Goal: Task Accomplishment & Management: Use online tool/utility

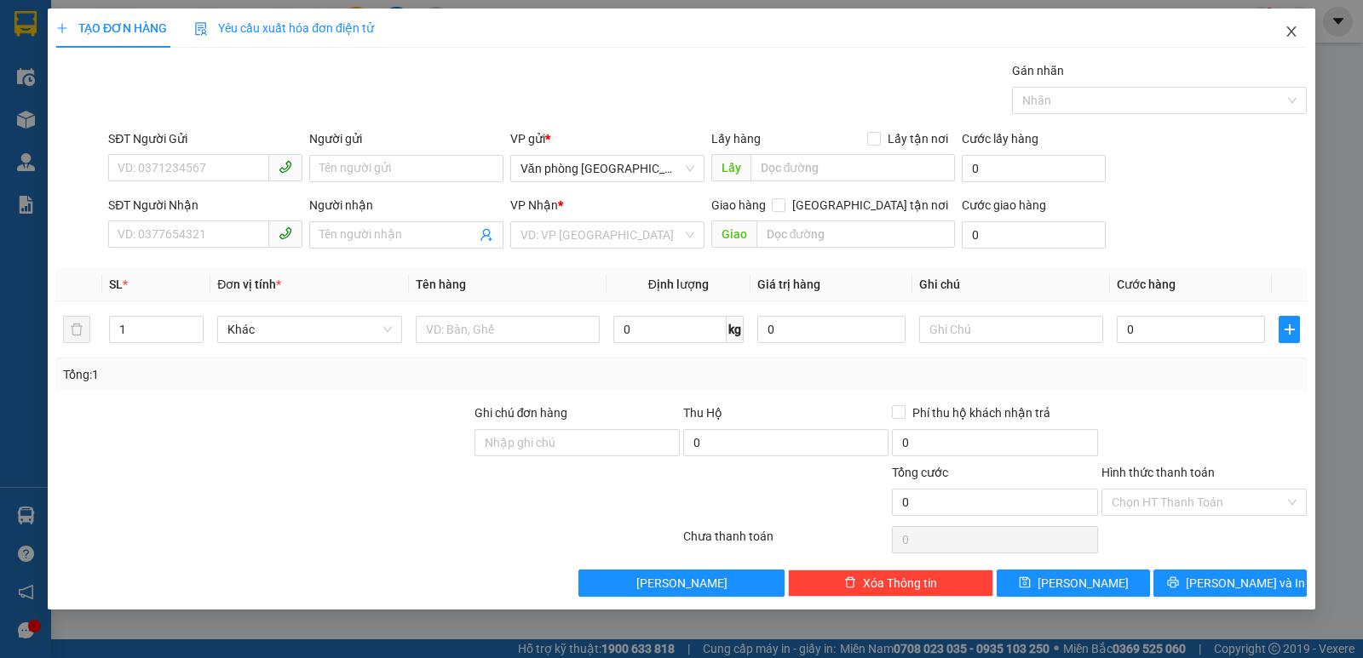
click at [1285, 37] on icon "close" at bounding box center [1292, 32] width 14 height 14
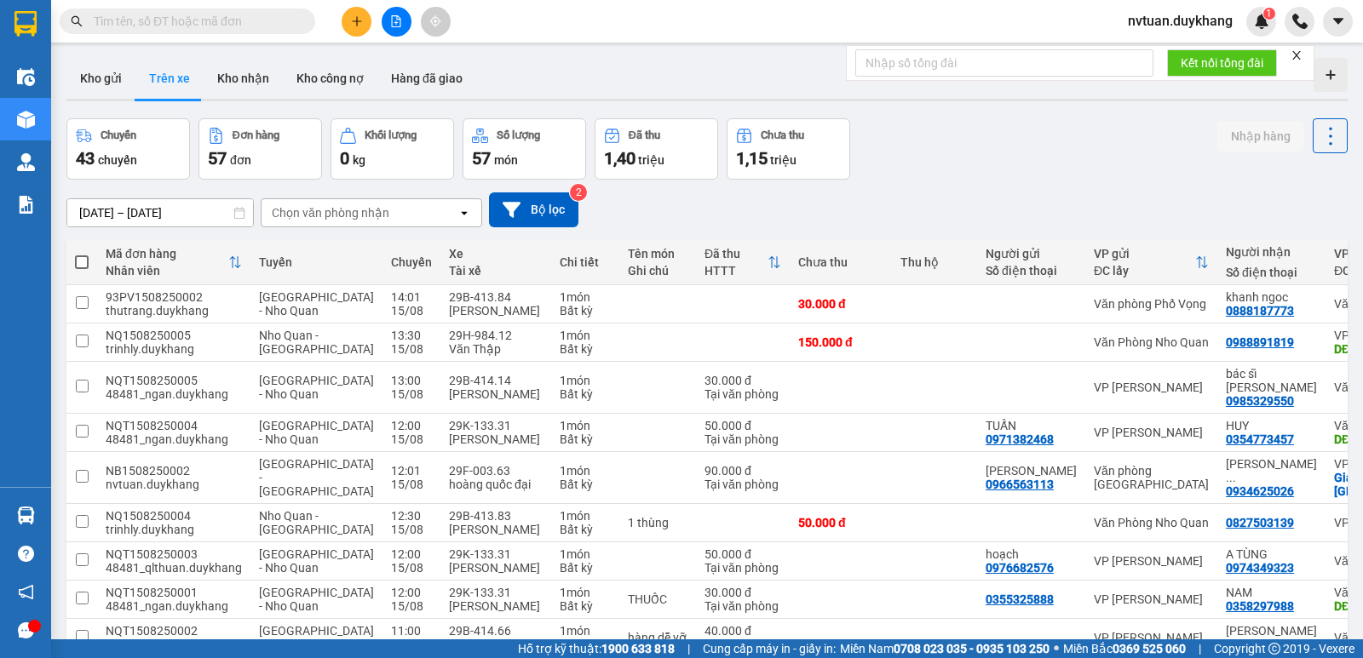
click at [352, 17] on icon "plus" at bounding box center [357, 21] width 12 height 12
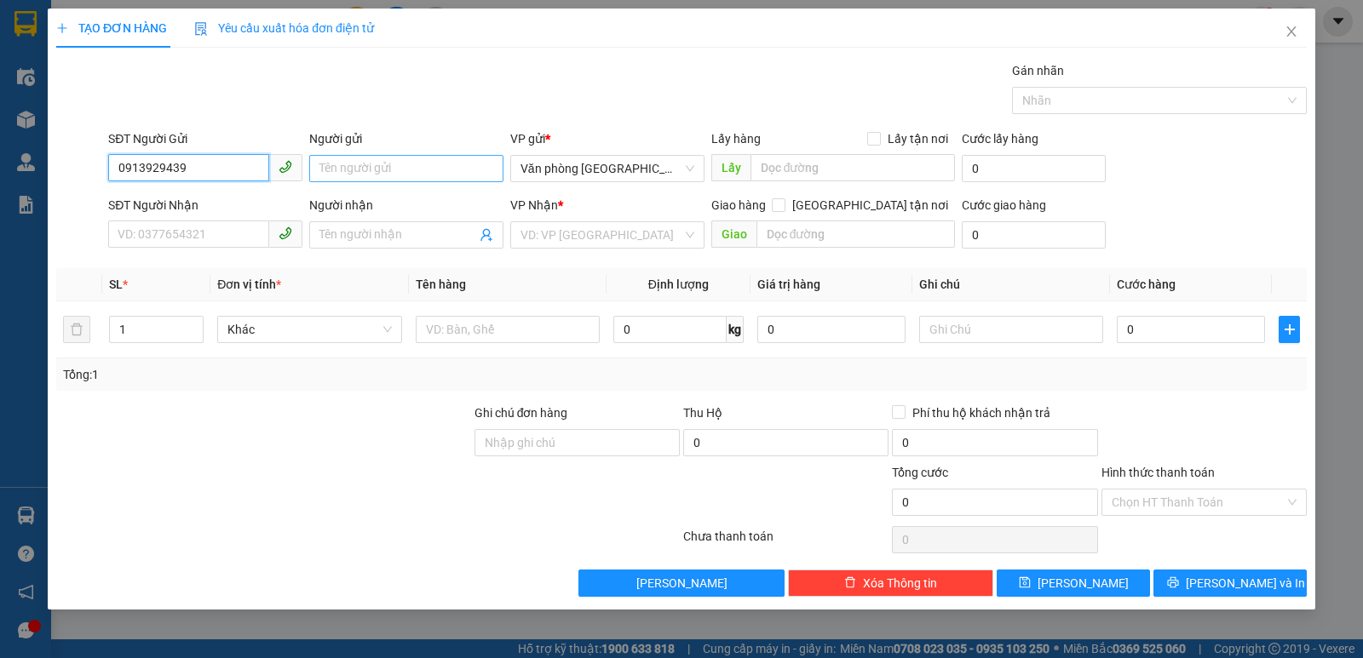
type input "0913929439"
click at [422, 159] on input "Người gửi" at bounding box center [406, 168] width 194 height 27
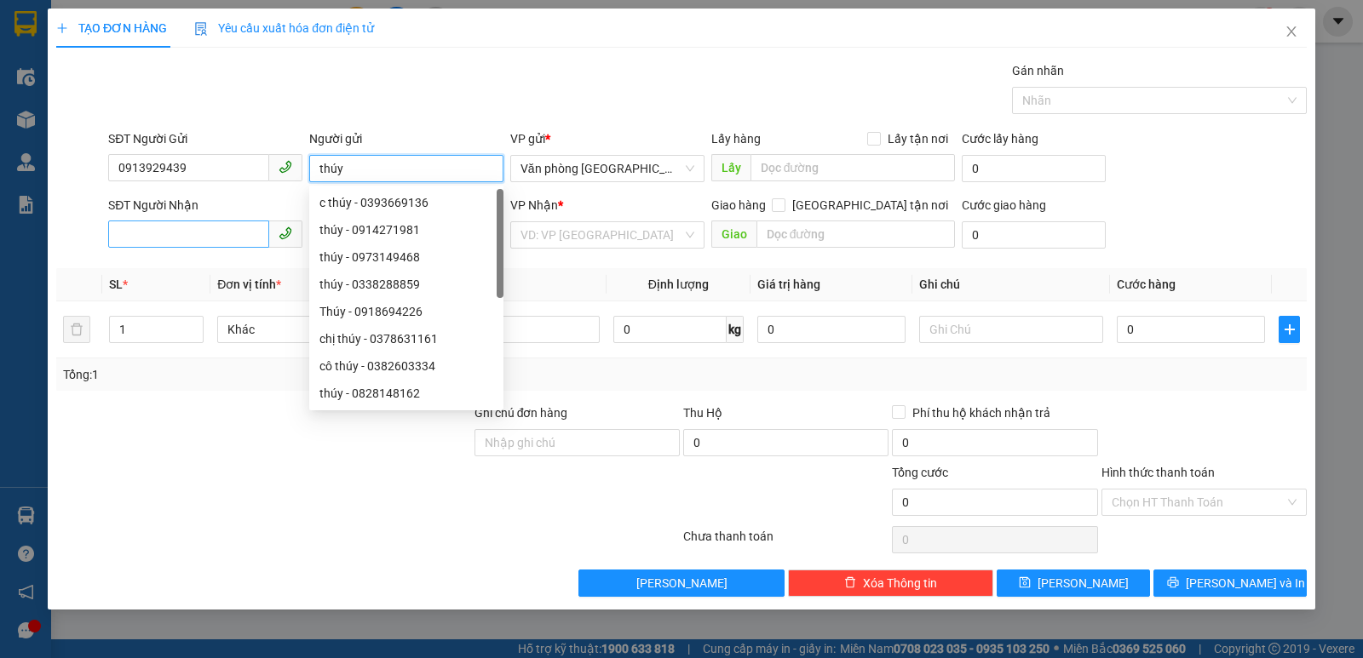
type input "thúy"
click at [195, 228] on input "SĐT Người Nhận" at bounding box center [188, 234] width 161 height 27
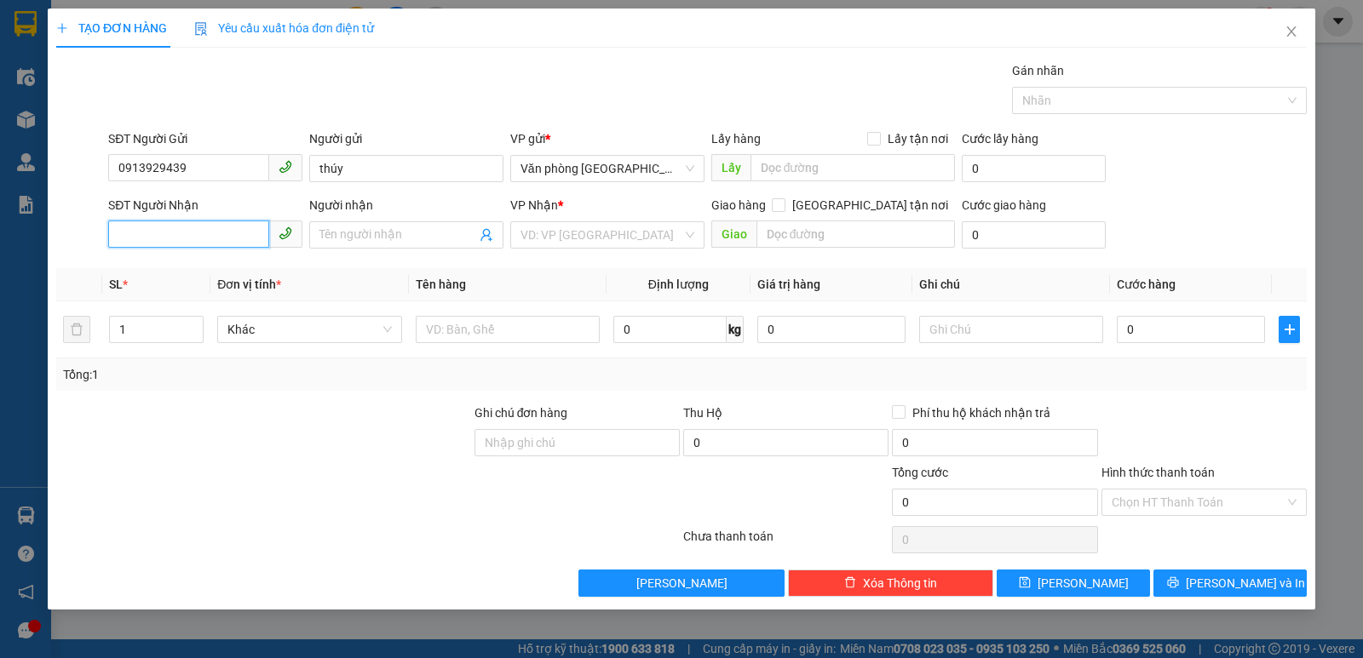
click at [227, 239] on input "SĐT Người Nhận" at bounding box center [188, 234] width 161 height 27
type input "0813417318"
click at [387, 241] on input "Người nhận" at bounding box center [397, 235] width 157 height 19
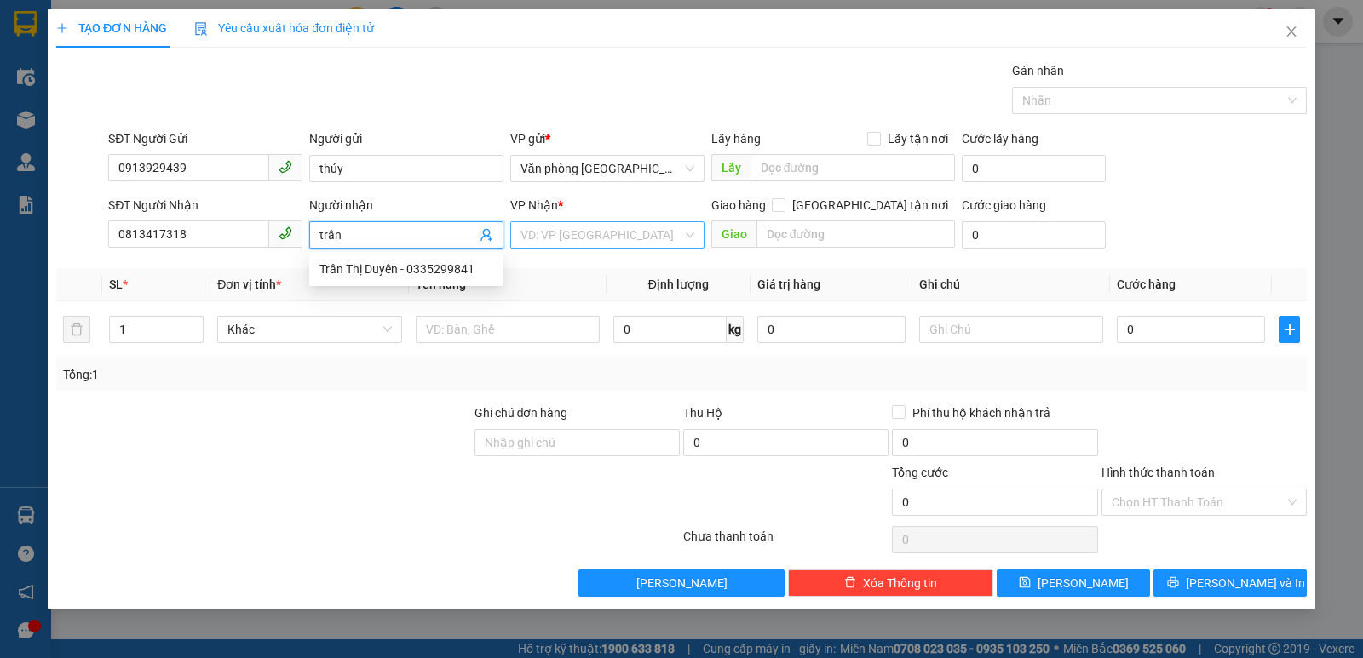
type input "trân"
click at [593, 245] on input "search" at bounding box center [601, 235] width 162 height 26
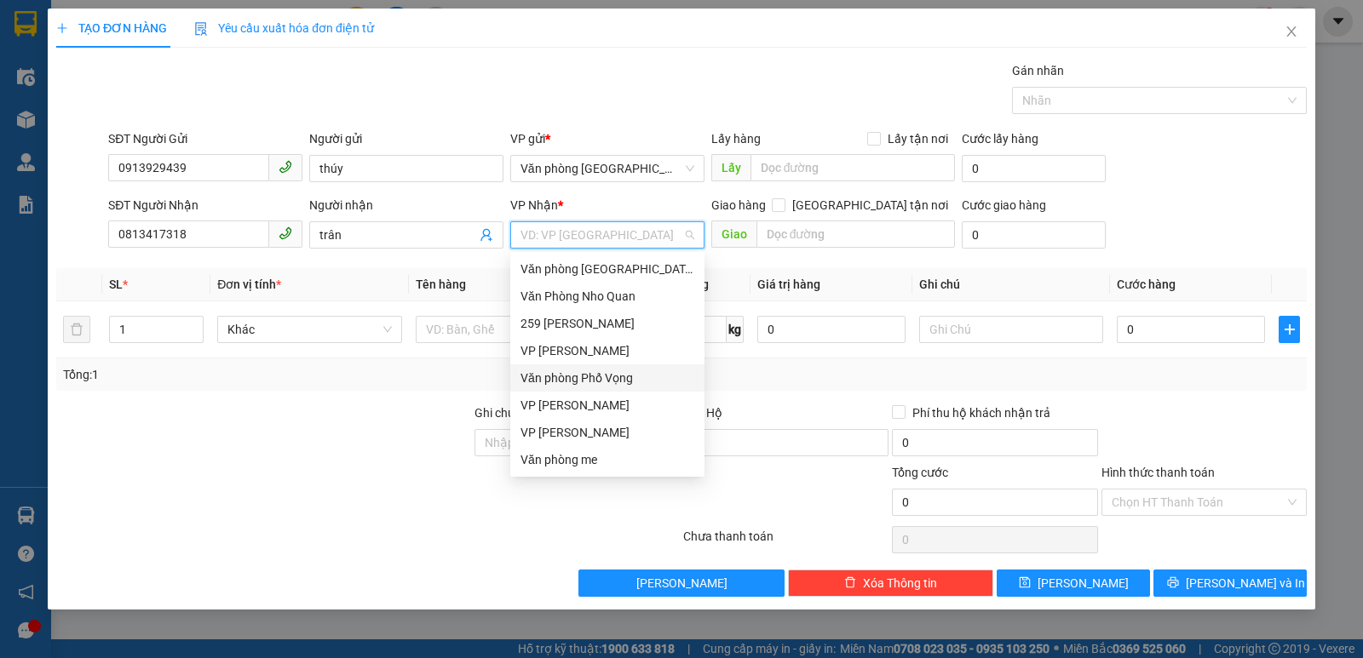
click at [597, 383] on div "Văn phòng Phố Vọng" at bounding box center [607, 378] width 174 height 19
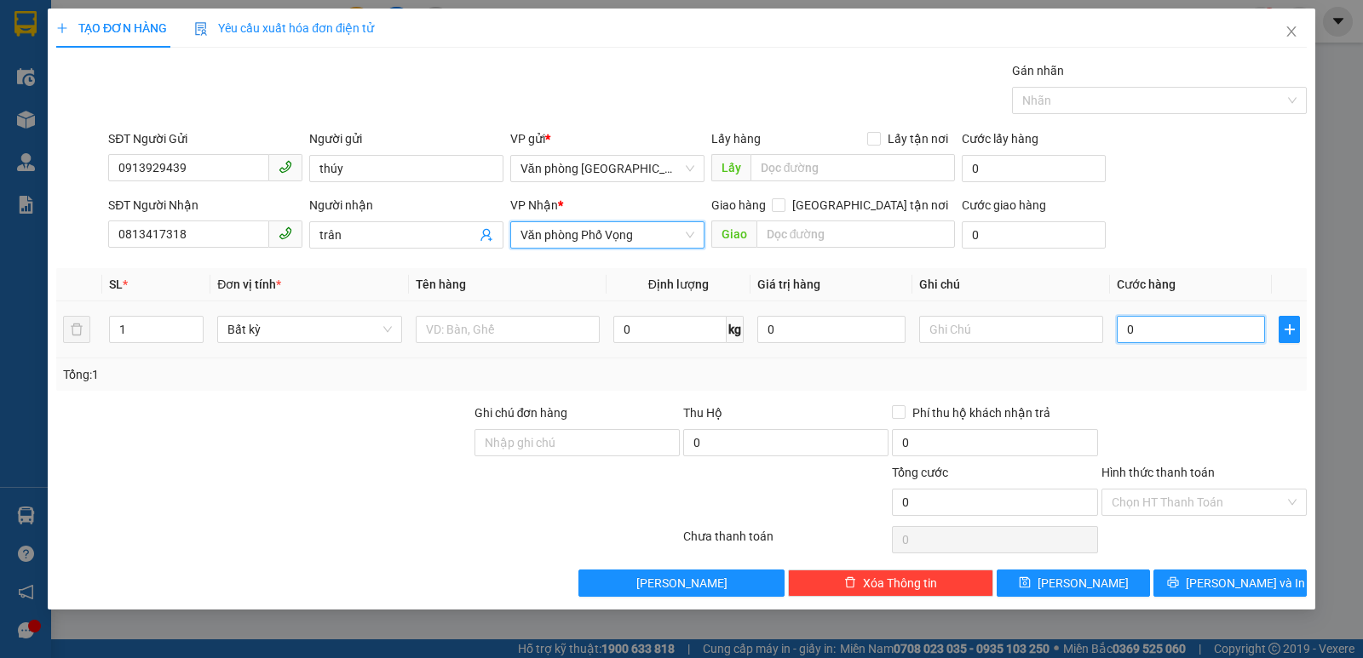
click at [1149, 336] on input "0" at bounding box center [1191, 329] width 148 height 27
type input "3"
type input "30"
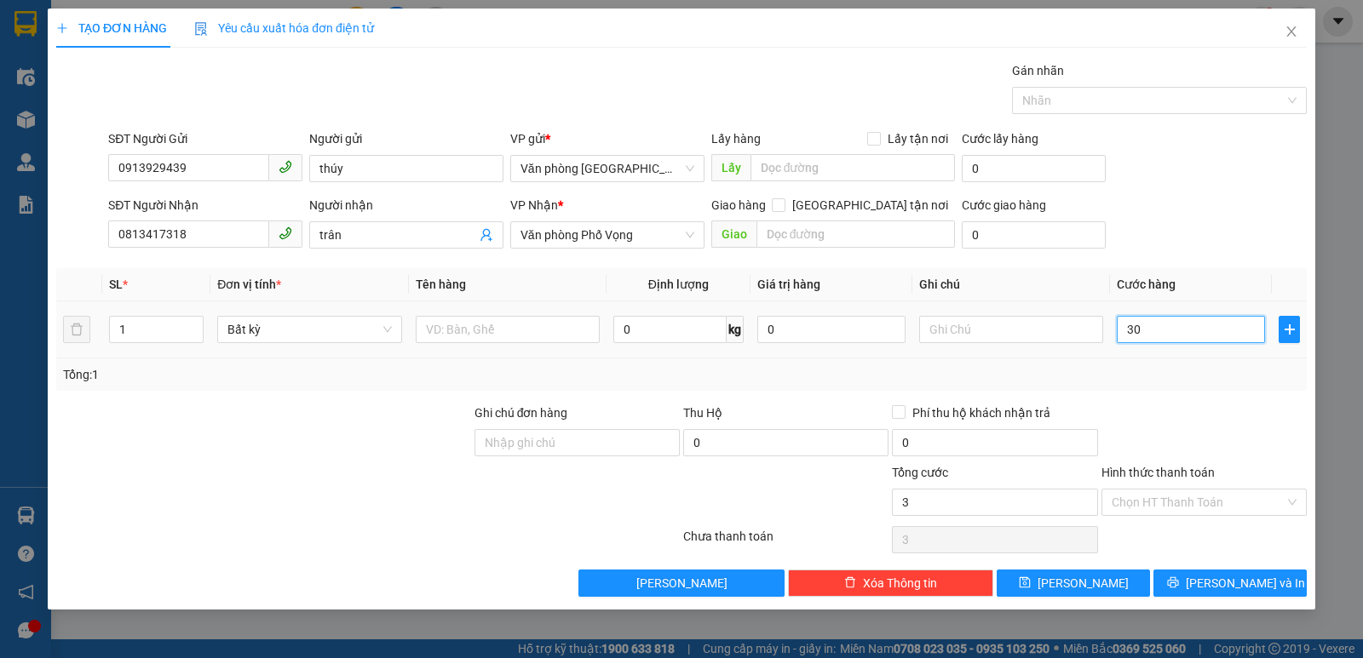
type input "30"
type input "300"
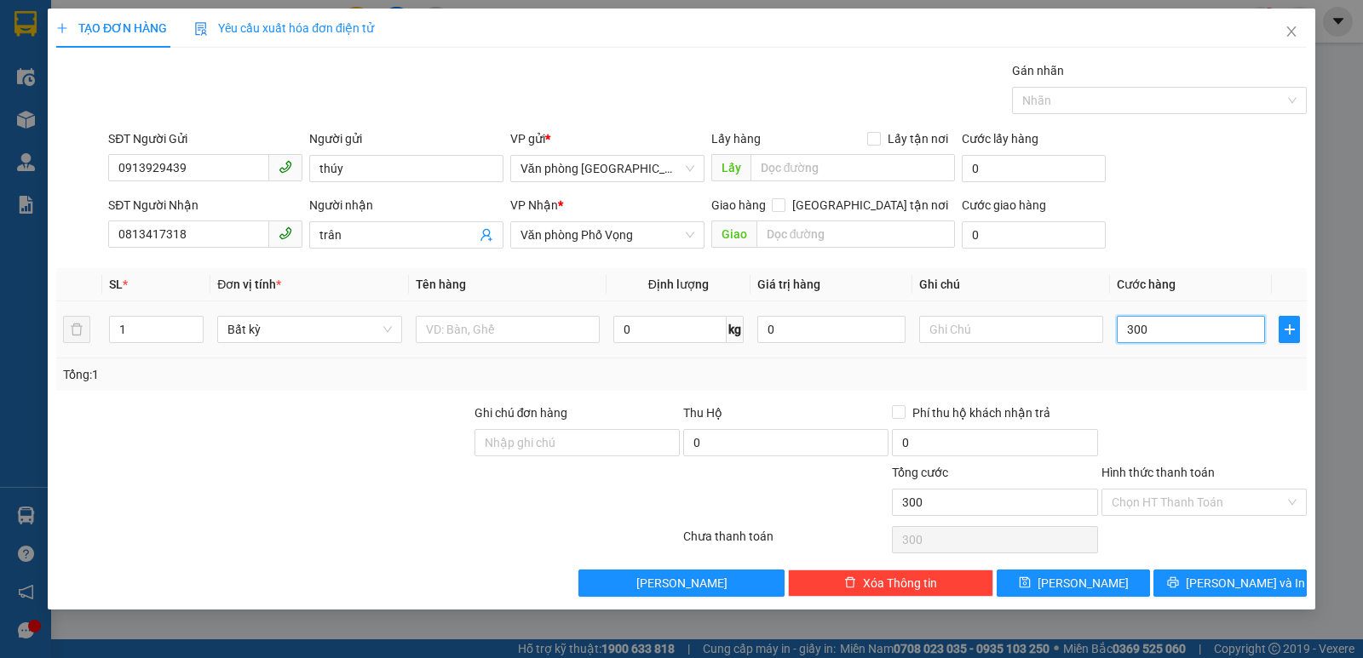
type input "3.000"
type input "30.000"
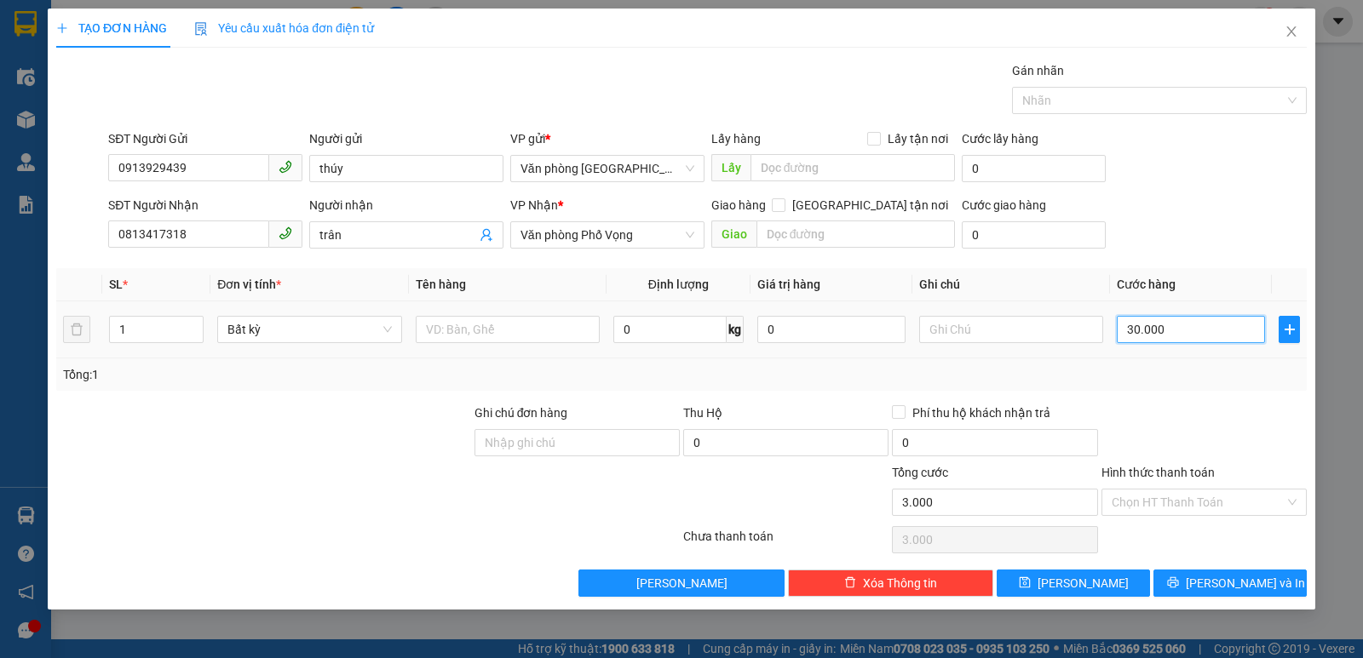
type input "30.000"
click at [1186, 498] on input "Hình thức thanh toán" at bounding box center [1198, 503] width 173 height 26
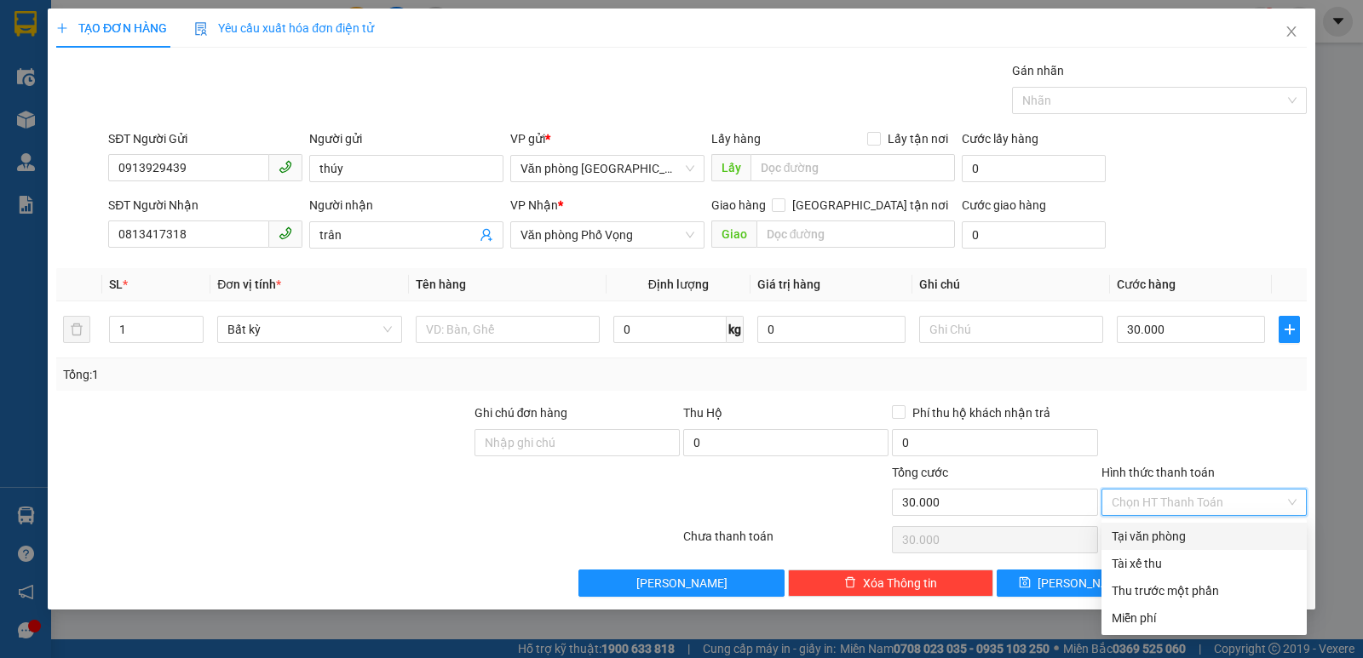
click at [1189, 538] on div "Tại văn phòng" at bounding box center [1204, 536] width 185 height 19
type input "0"
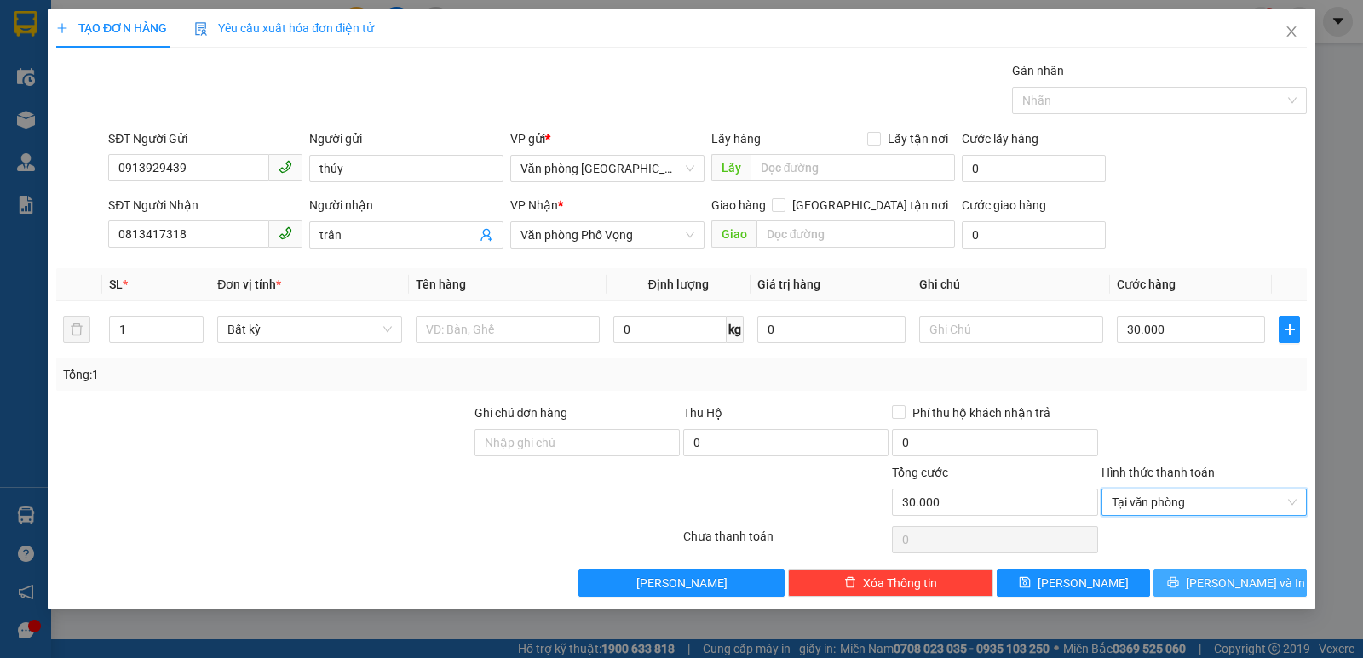
click at [1230, 585] on span "[PERSON_NAME] và In" at bounding box center [1245, 583] width 119 height 19
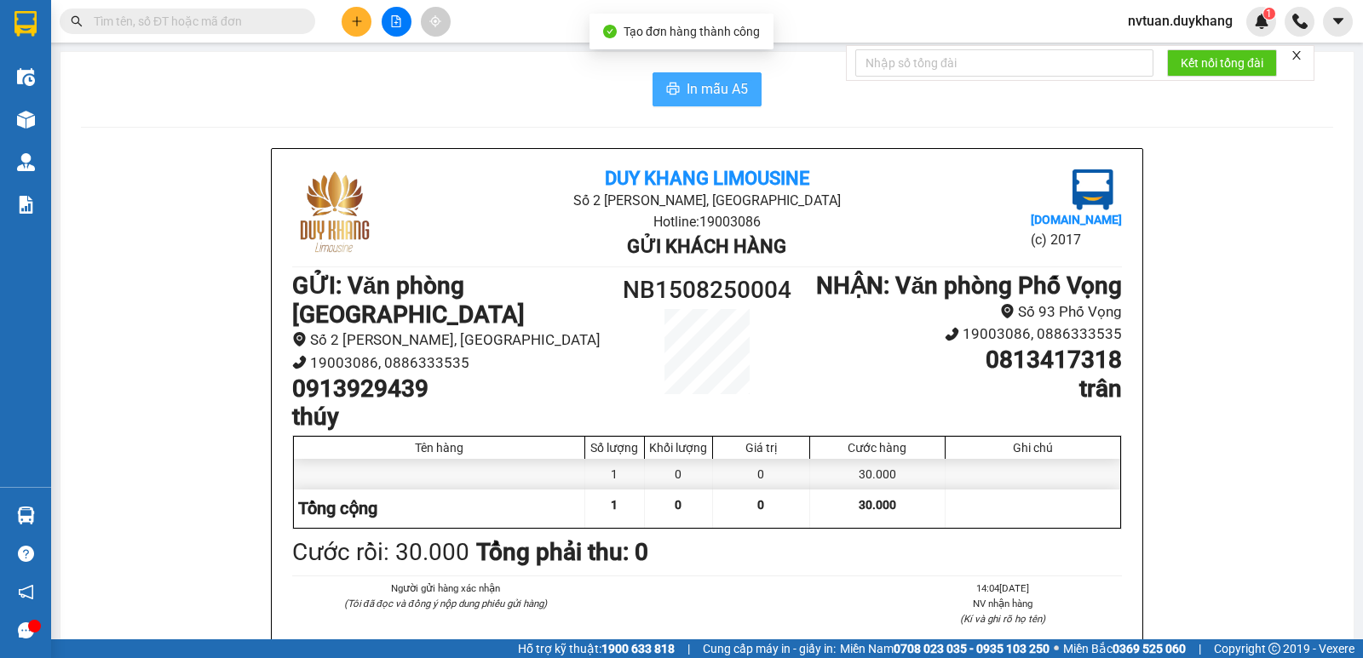
click at [721, 93] on span "In mẫu A5" at bounding box center [717, 88] width 61 height 21
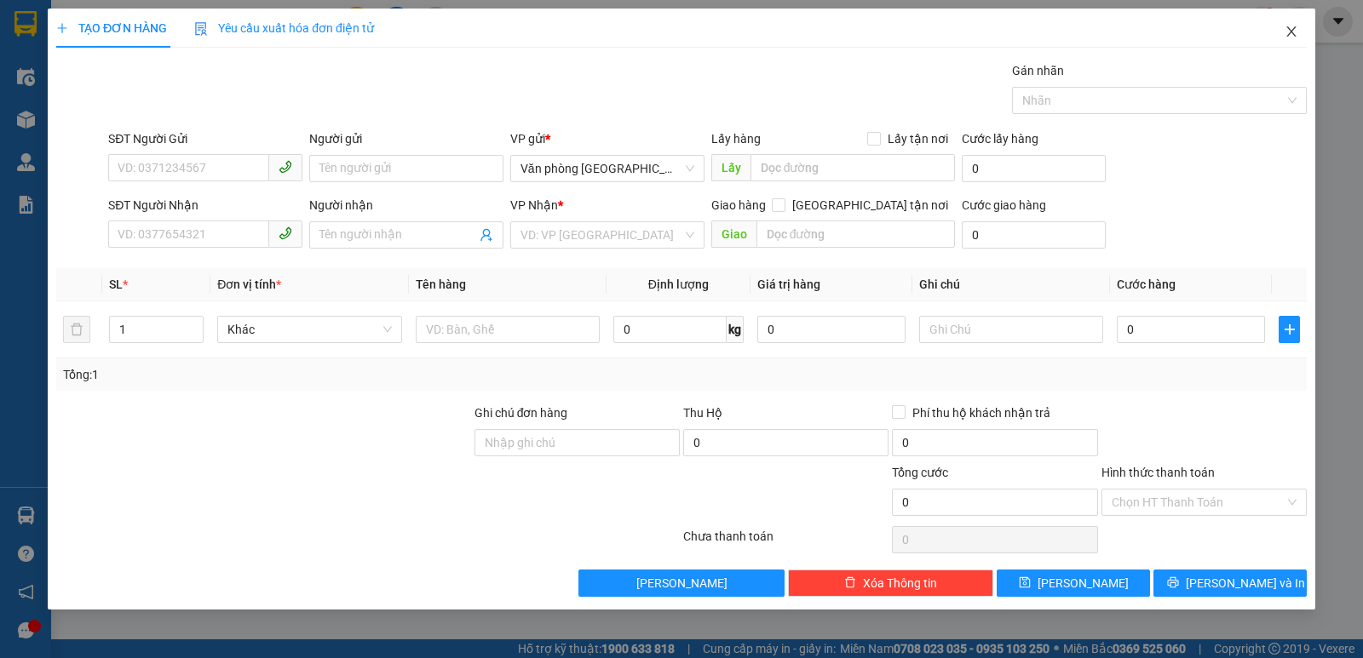
click at [1295, 26] on span "Close" at bounding box center [1292, 33] width 48 height 48
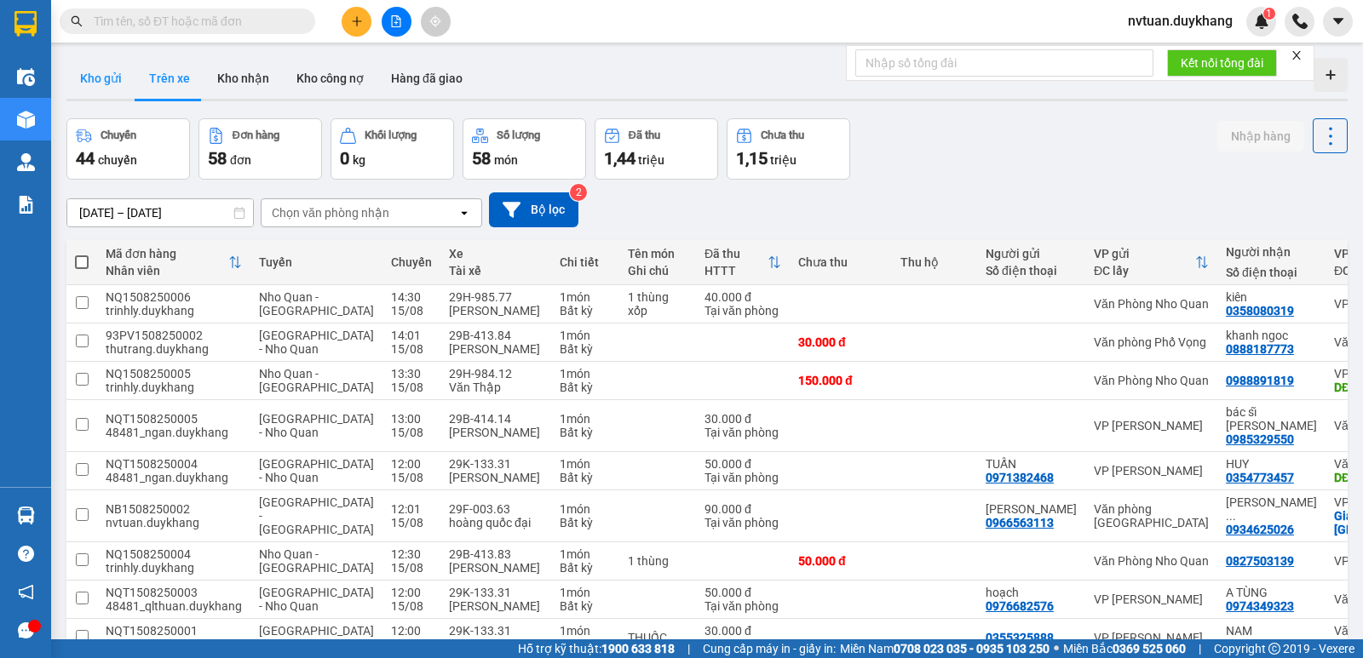
click at [82, 79] on button "Kho gửi" at bounding box center [100, 78] width 69 height 41
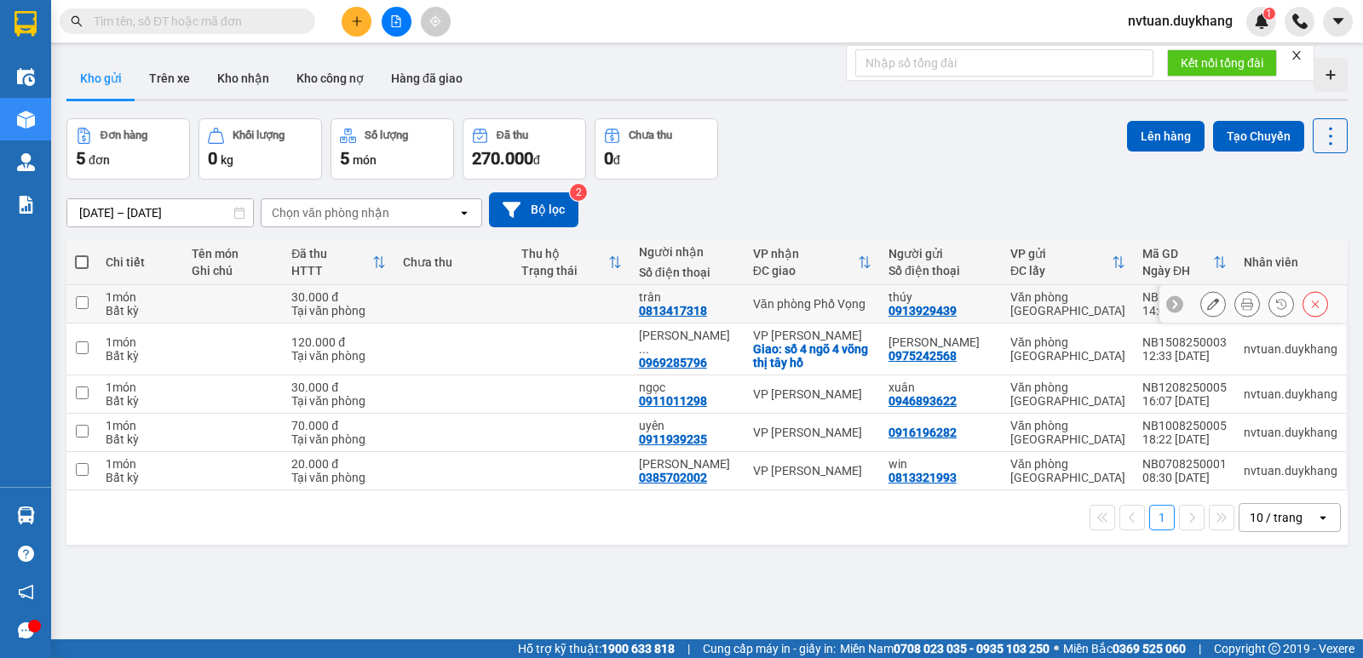
click at [78, 307] on input "checkbox" at bounding box center [82, 302] width 13 height 13
checkbox input "true"
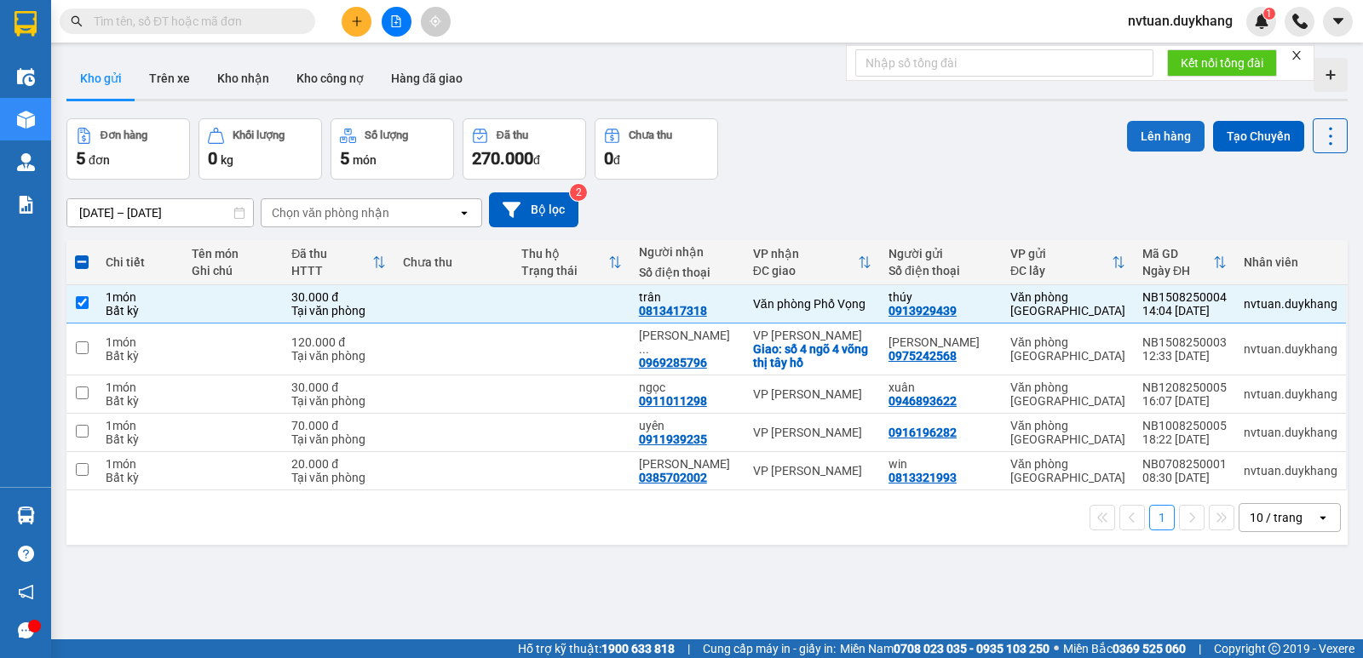
click at [1142, 138] on button "Lên hàng" at bounding box center [1166, 136] width 78 height 31
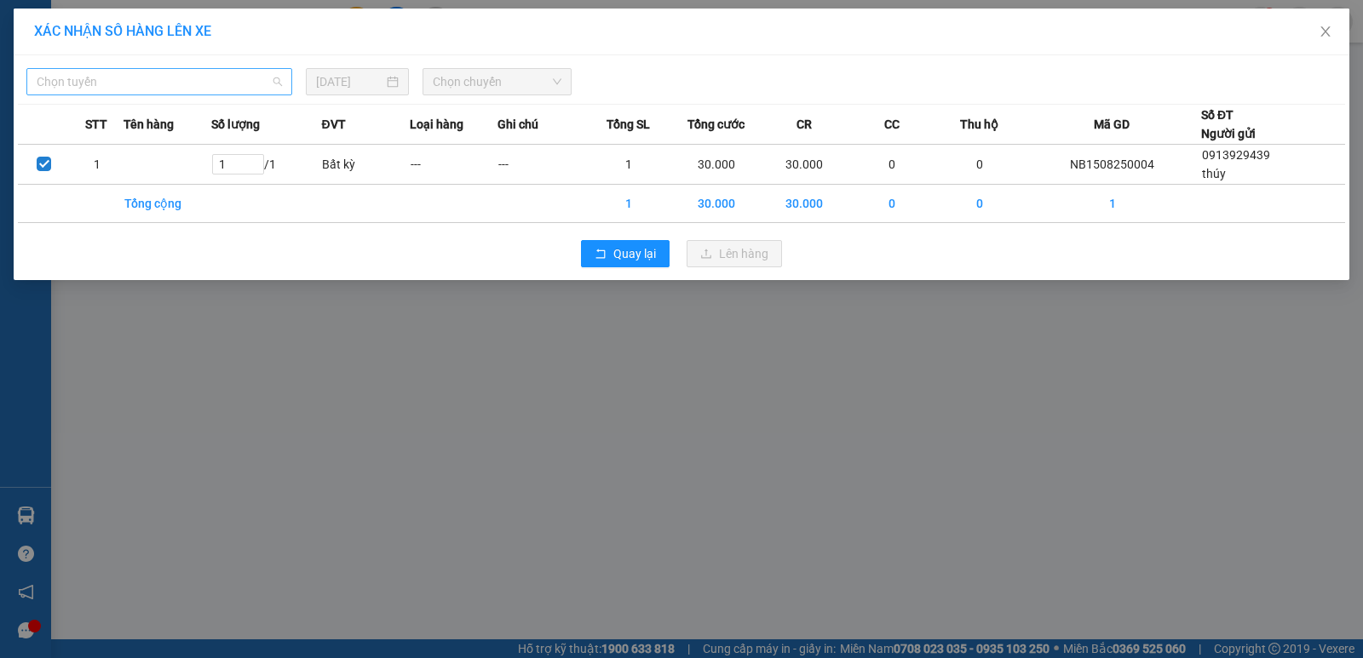
click at [218, 86] on span "Chọn tuyến" at bounding box center [159, 82] width 245 height 26
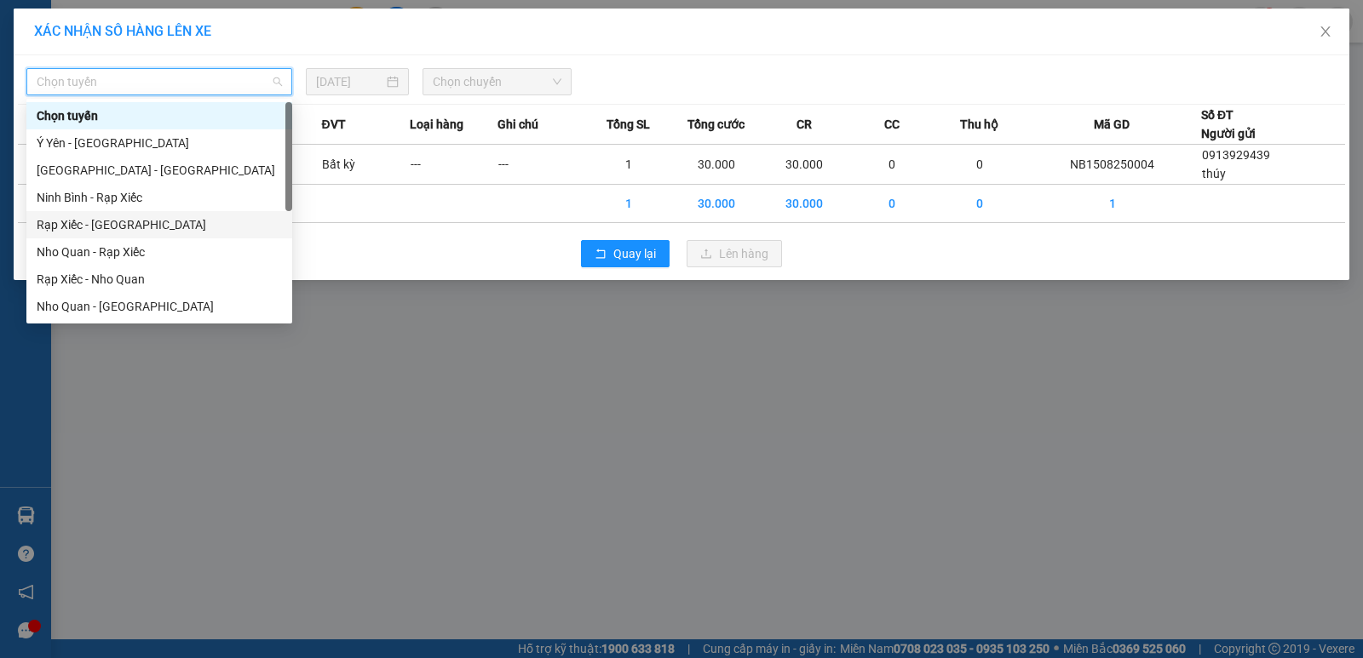
scroll to position [82, 0]
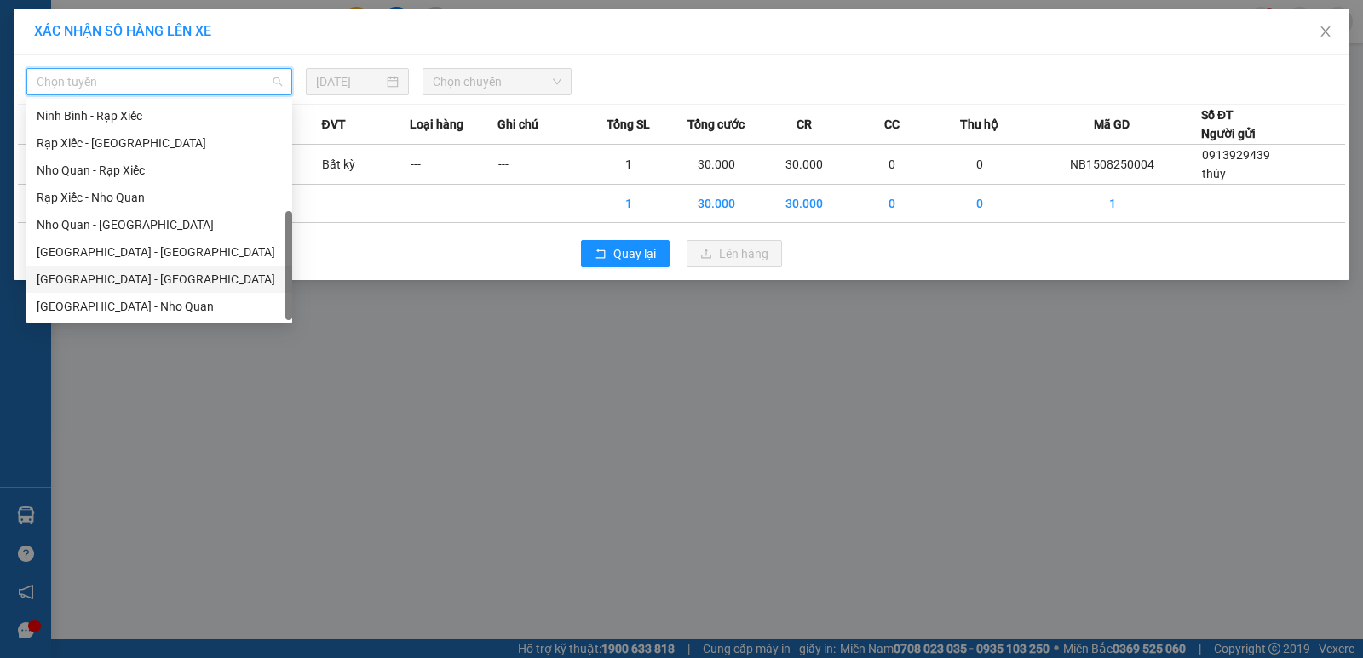
click at [82, 285] on div "[GEOGRAPHIC_DATA] - [GEOGRAPHIC_DATA]" at bounding box center [159, 279] width 245 height 19
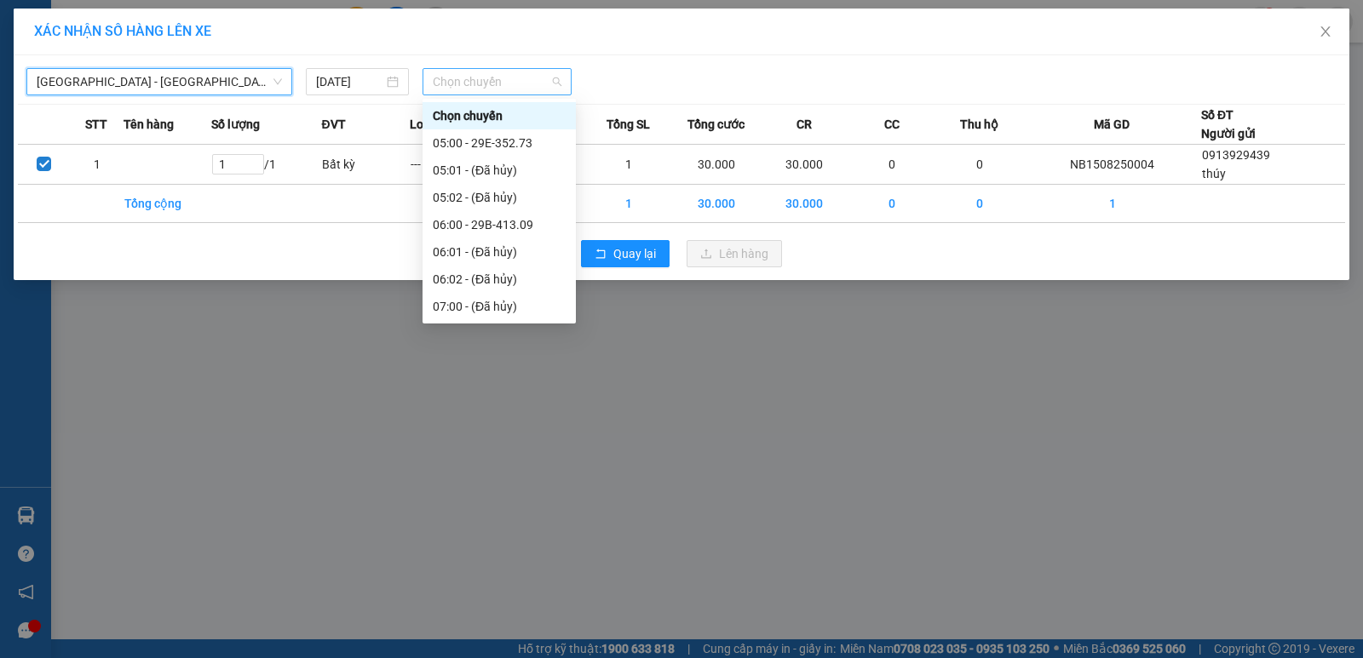
click at [506, 74] on span "Chọn chuyến" at bounding box center [497, 82] width 129 height 26
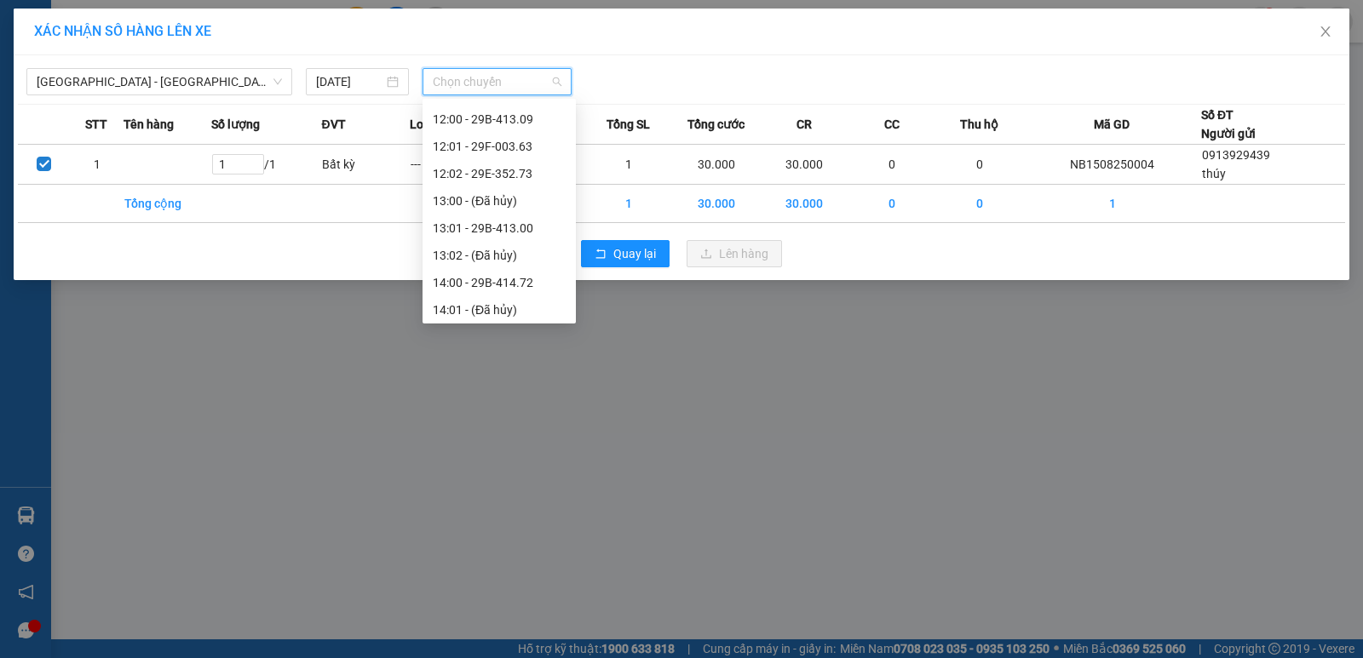
scroll to position [681, 0]
click at [515, 199] on div "14:00 - 29B-414.72" at bounding box center [499, 197] width 133 height 19
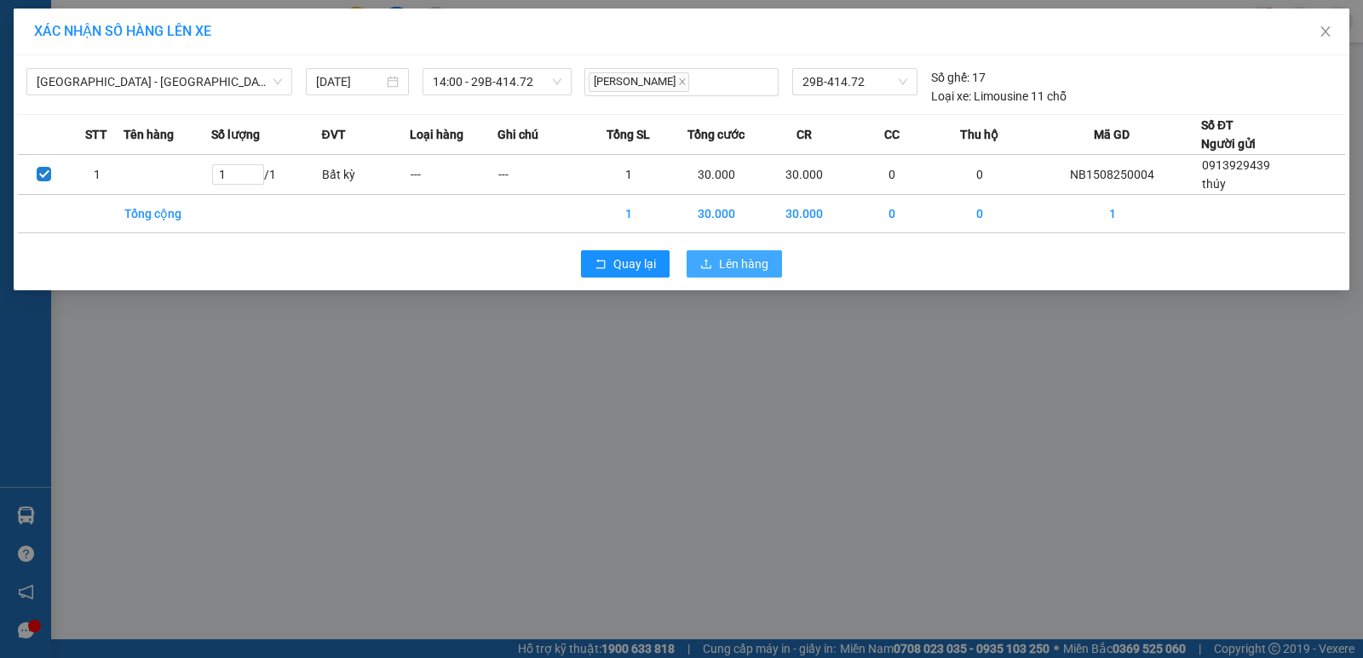
click at [715, 257] on button "Lên hàng" at bounding box center [734, 263] width 95 height 27
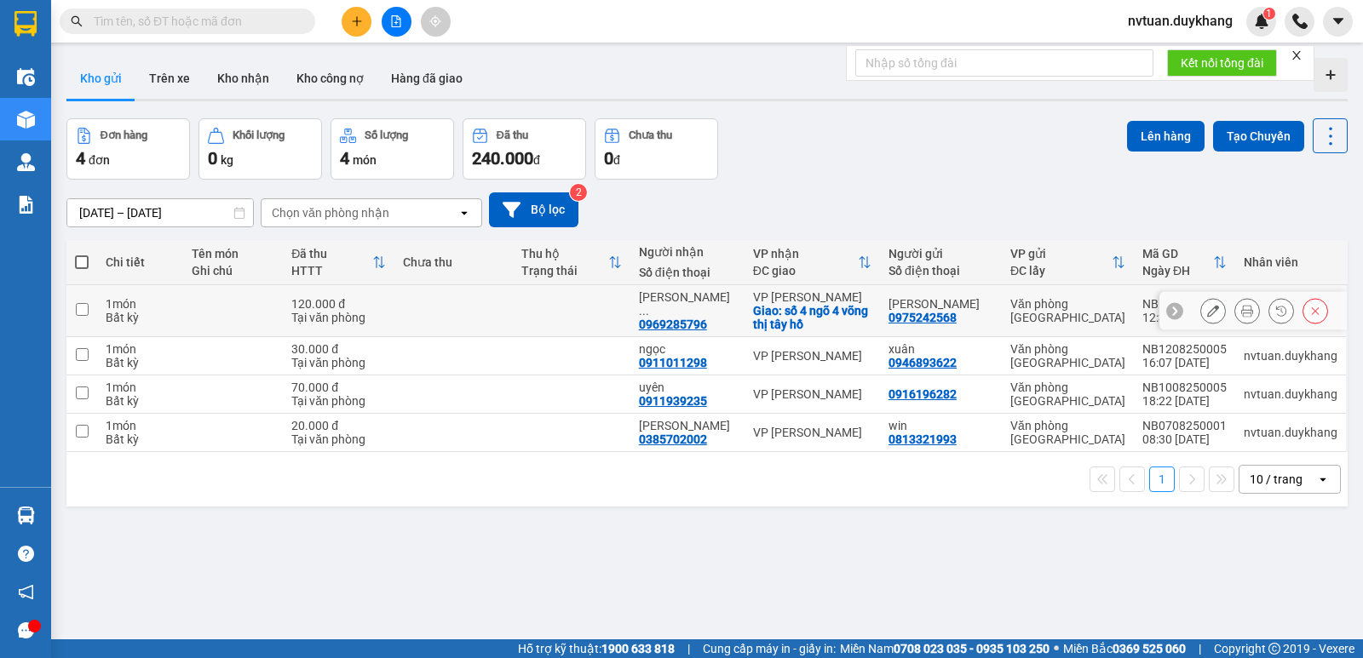
click at [88, 309] on input "checkbox" at bounding box center [82, 309] width 13 height 13
checkbox input "true"
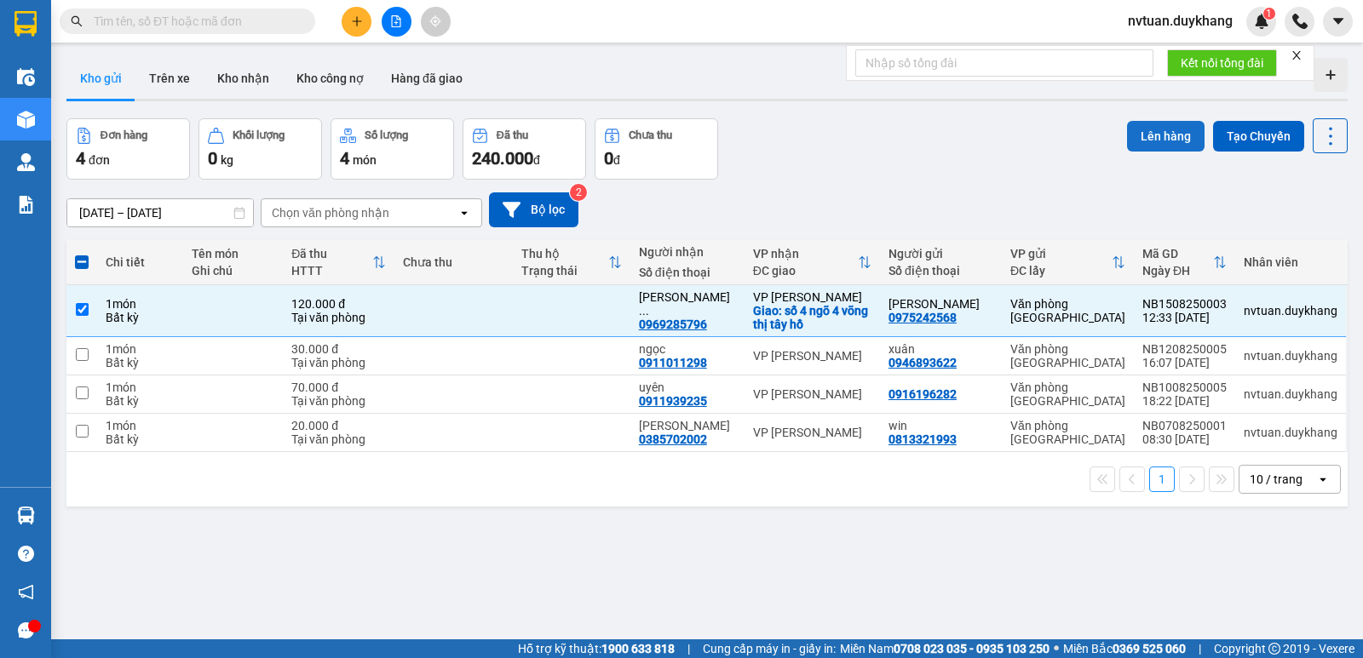
click at [1141, 145] on button "Lên hàng" at bounding box center [1166, 136] width 78 height 31
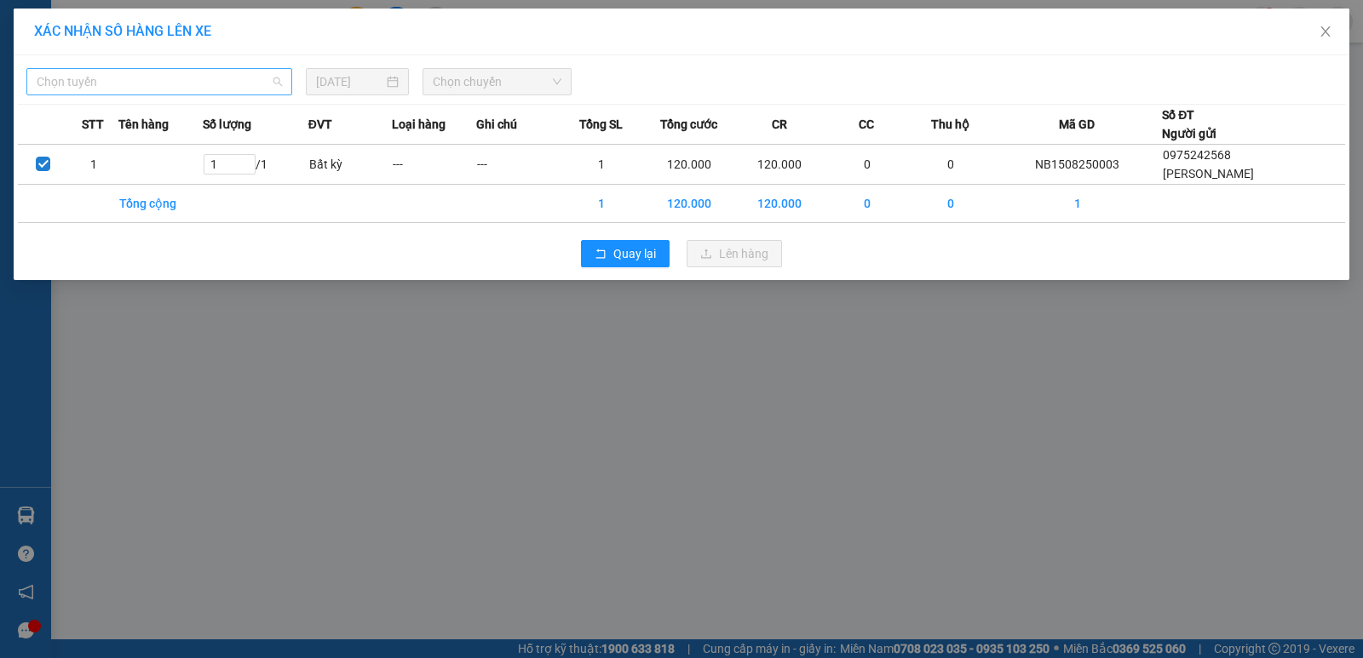
click at [95, 94] on span "Chọn tuyến" at bounding box center [159, 82] width 245 height 26
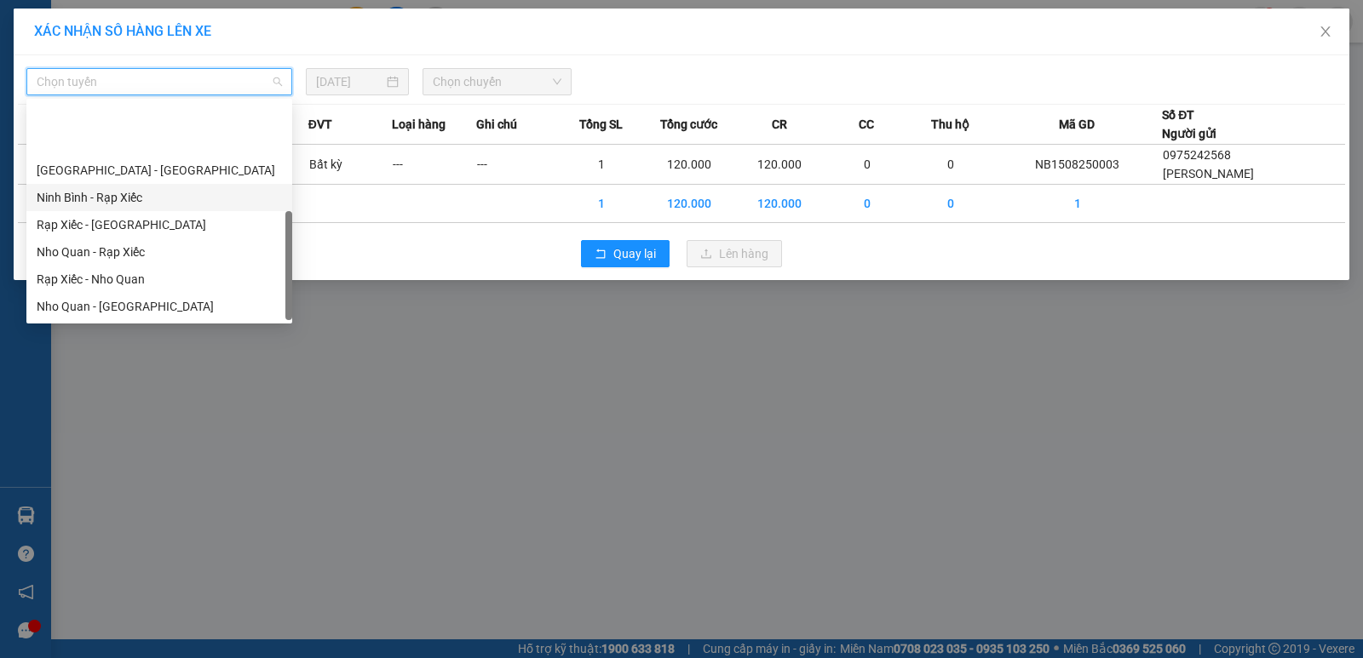
scroll to position [82, 0]
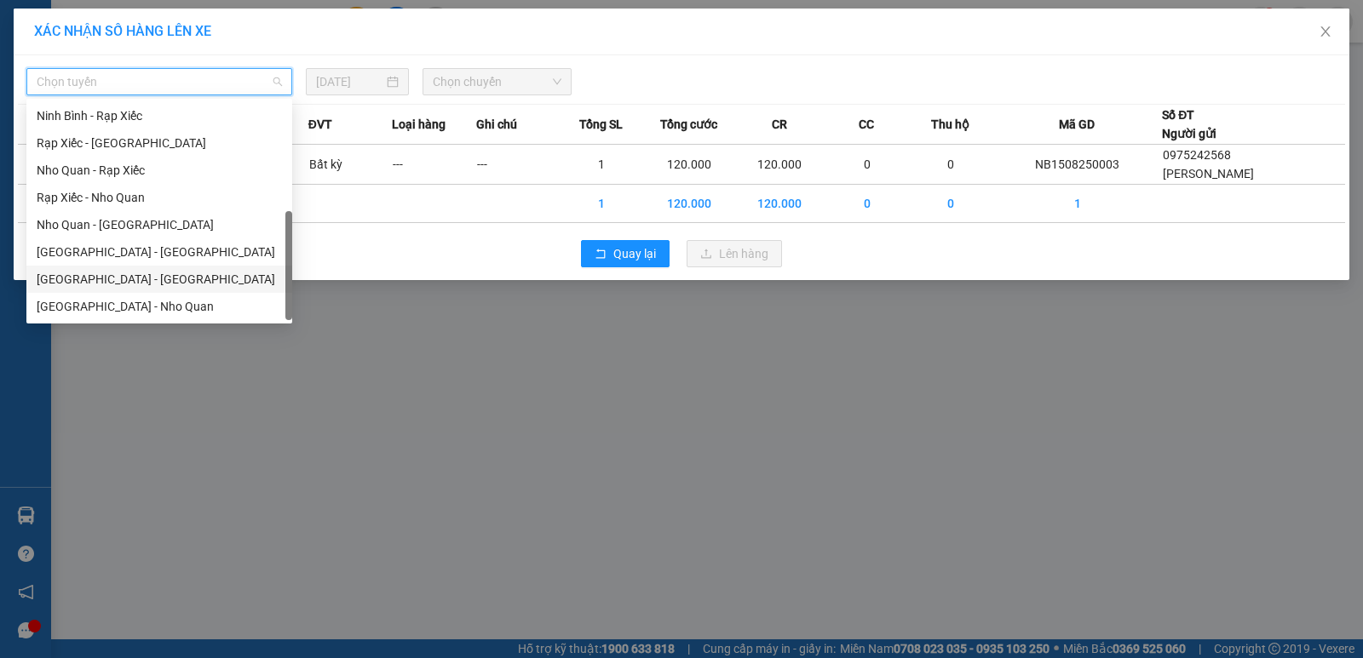
click at [95, 273] on div "[GEOGRAPHIC_DATA] - [GEOGRAPHIC_DATA]" at bounding box center [159, 279] width 245 height 19
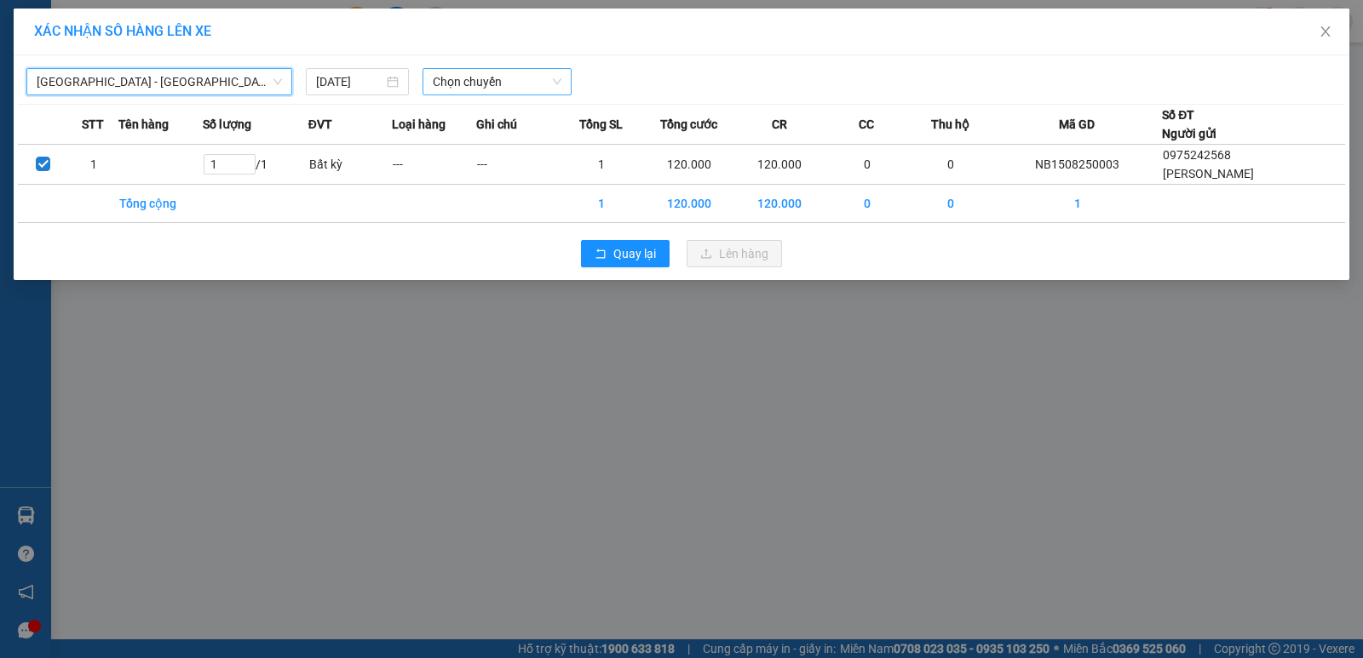
click at [524, 83] on span "Chọn chuyến" at bounding box center [497, 82] width 129 height 26
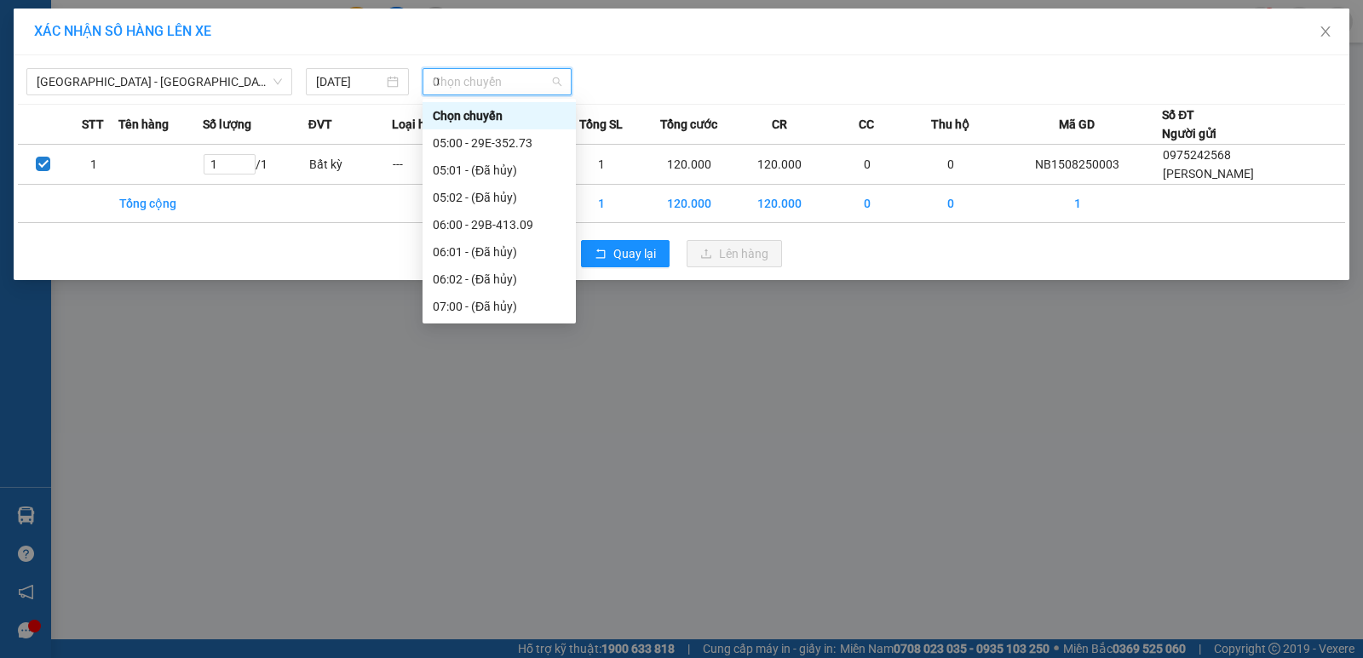
type input "00"
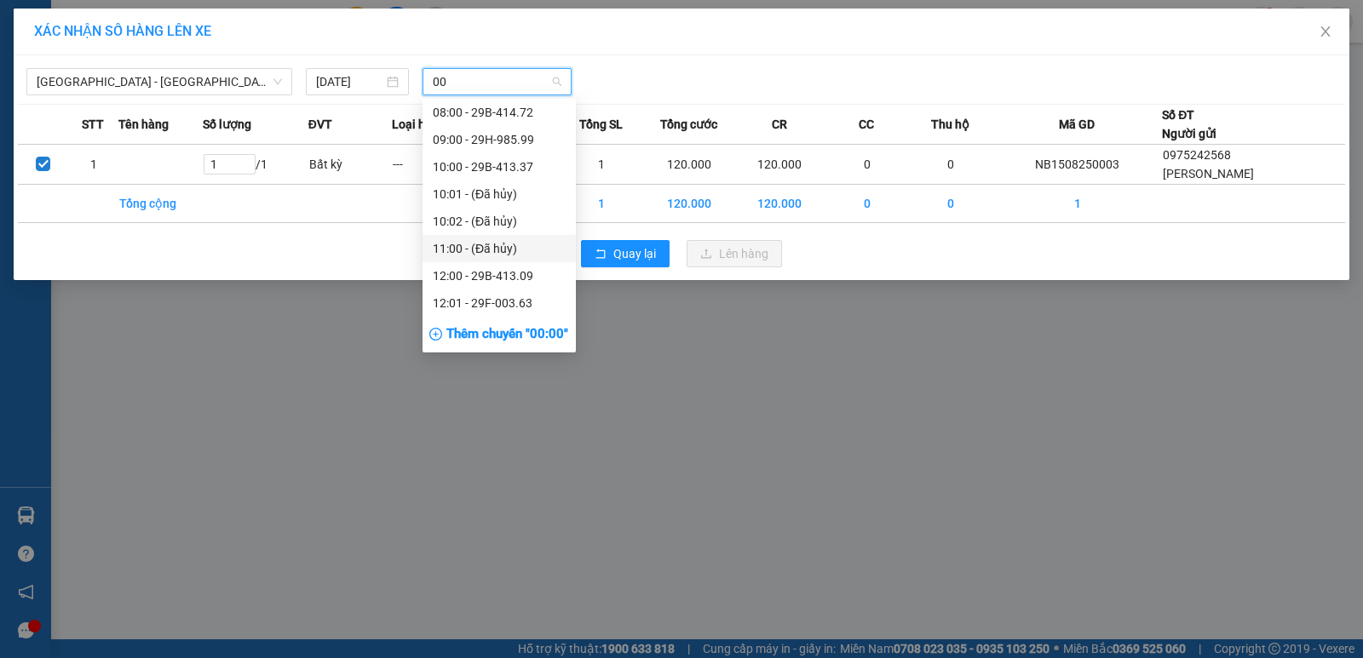
scroll to position [170, 0]
click at [539, 272] on div "13:01 - 29B-413.00" at bounding box center [499, 272] width 133 height 19
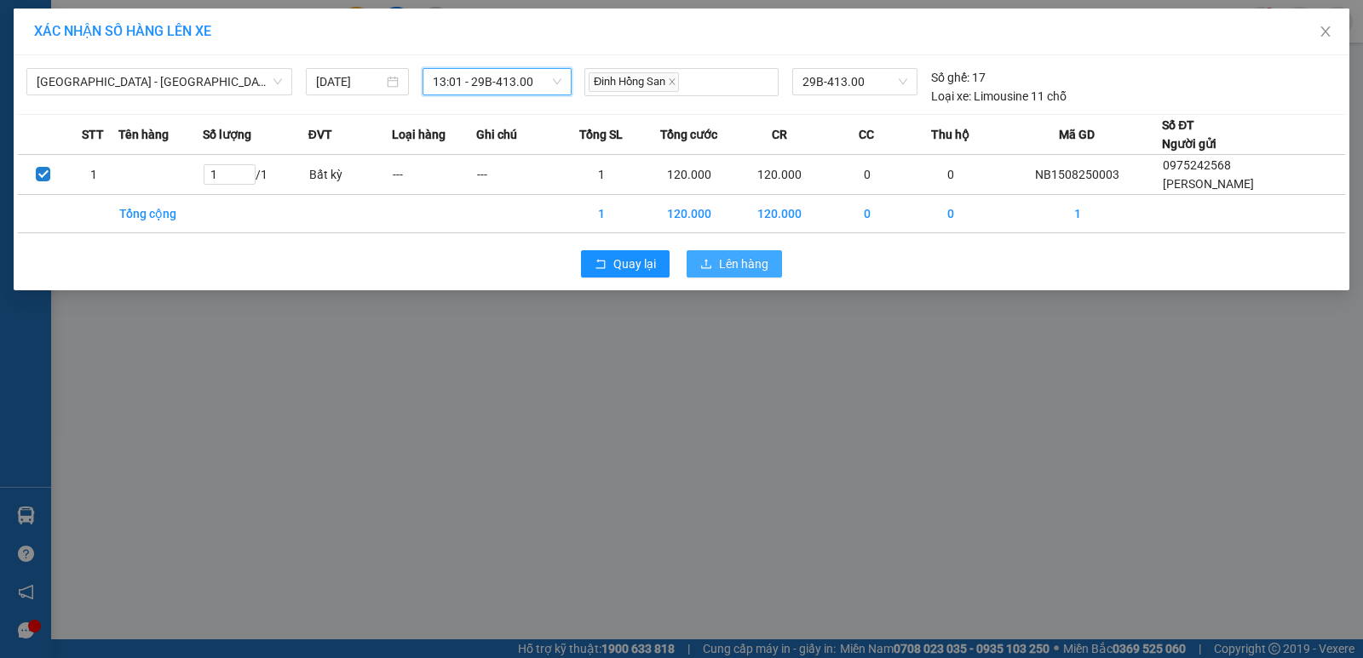
click at [731, 267] on span "Lên hàng" at bounding box center [743, 264] width 49 height 19
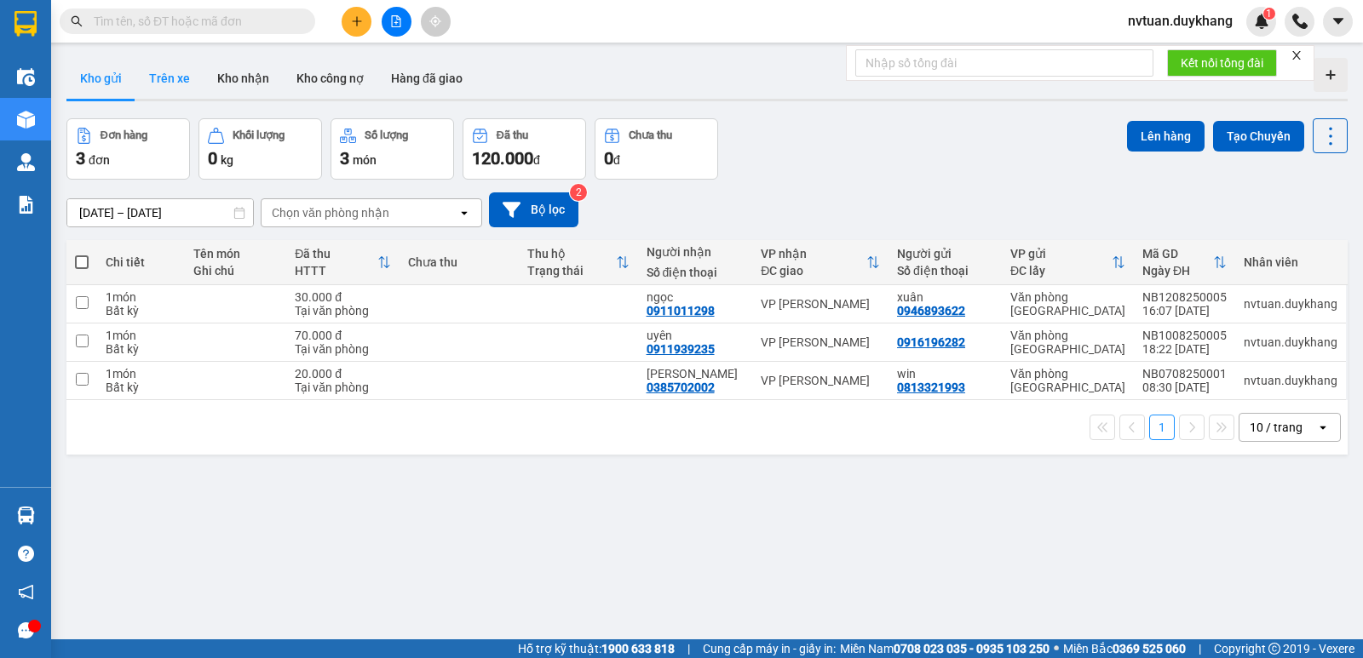
click at [184, 82] on button "Trên xe" at bounding box center [169, 78] width 68 height 41
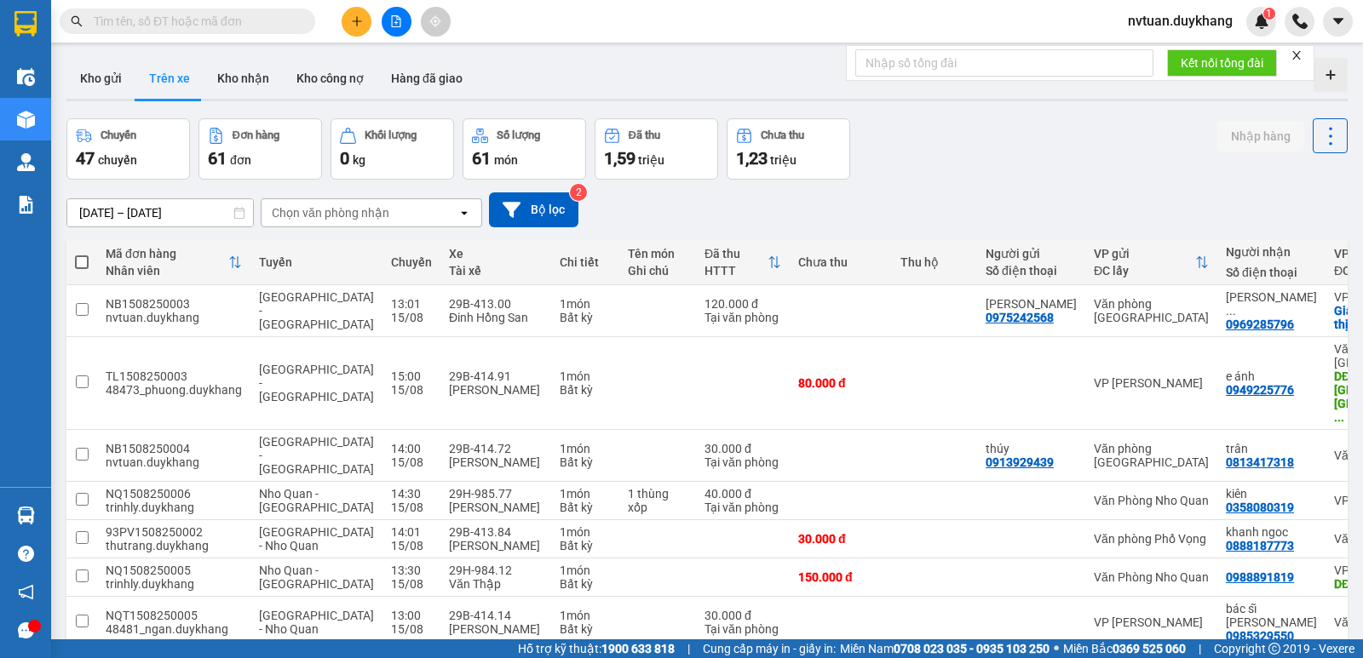
drag, startPoint x: 318, startPoint y: 210, endPoint x: 319, endPoint y: 221, distance: 11.1
click at [319, 211] on div "Chọn văn phòng nhận" at bounding box center [331, 212] width 118 height 17
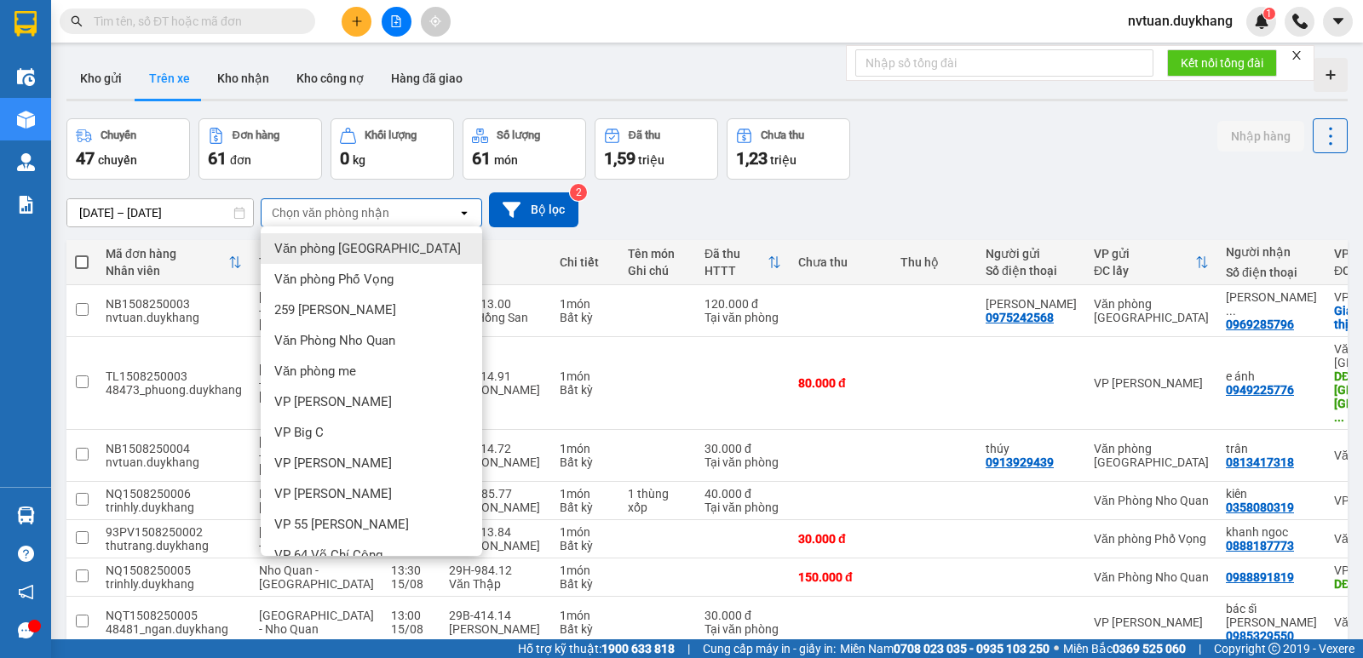
click at [323, 252] on span "Văn phòng [GEOGRAPHIC_DATA]" at bounding box center [367, 248] width 187 height 17
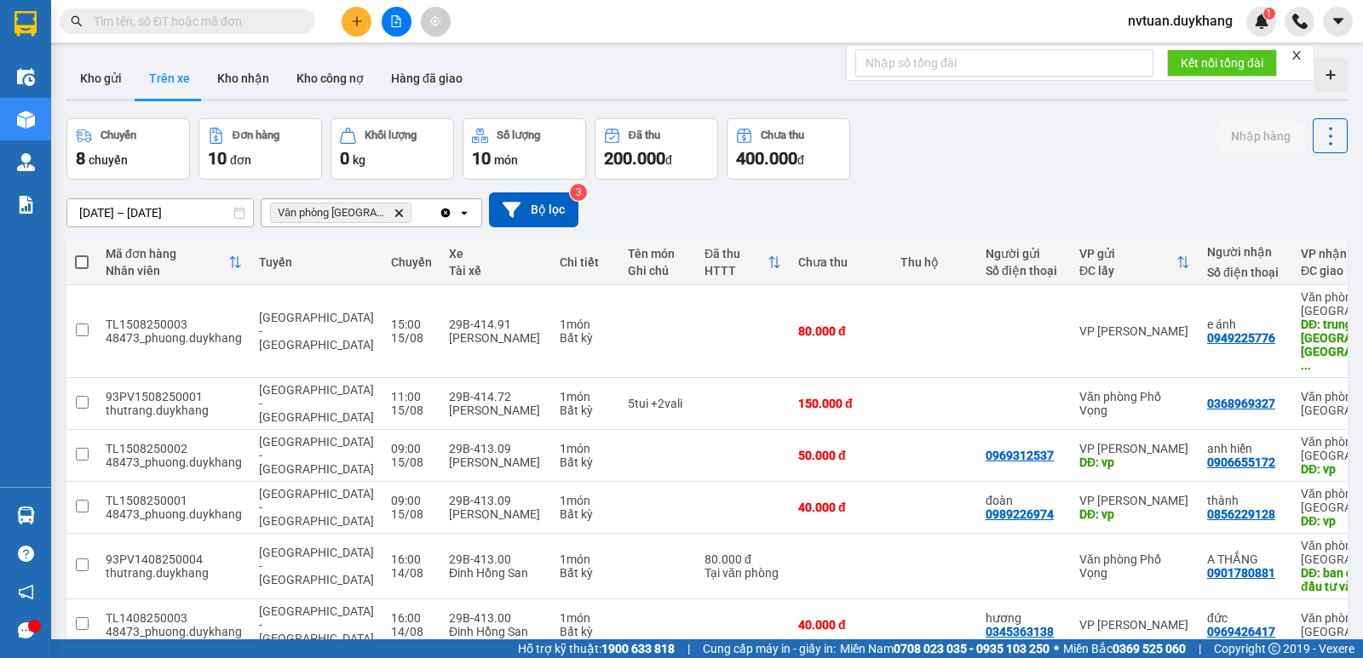
scroll to position [85, 0]
